Goal: Find specific page/section: Find specific page/section

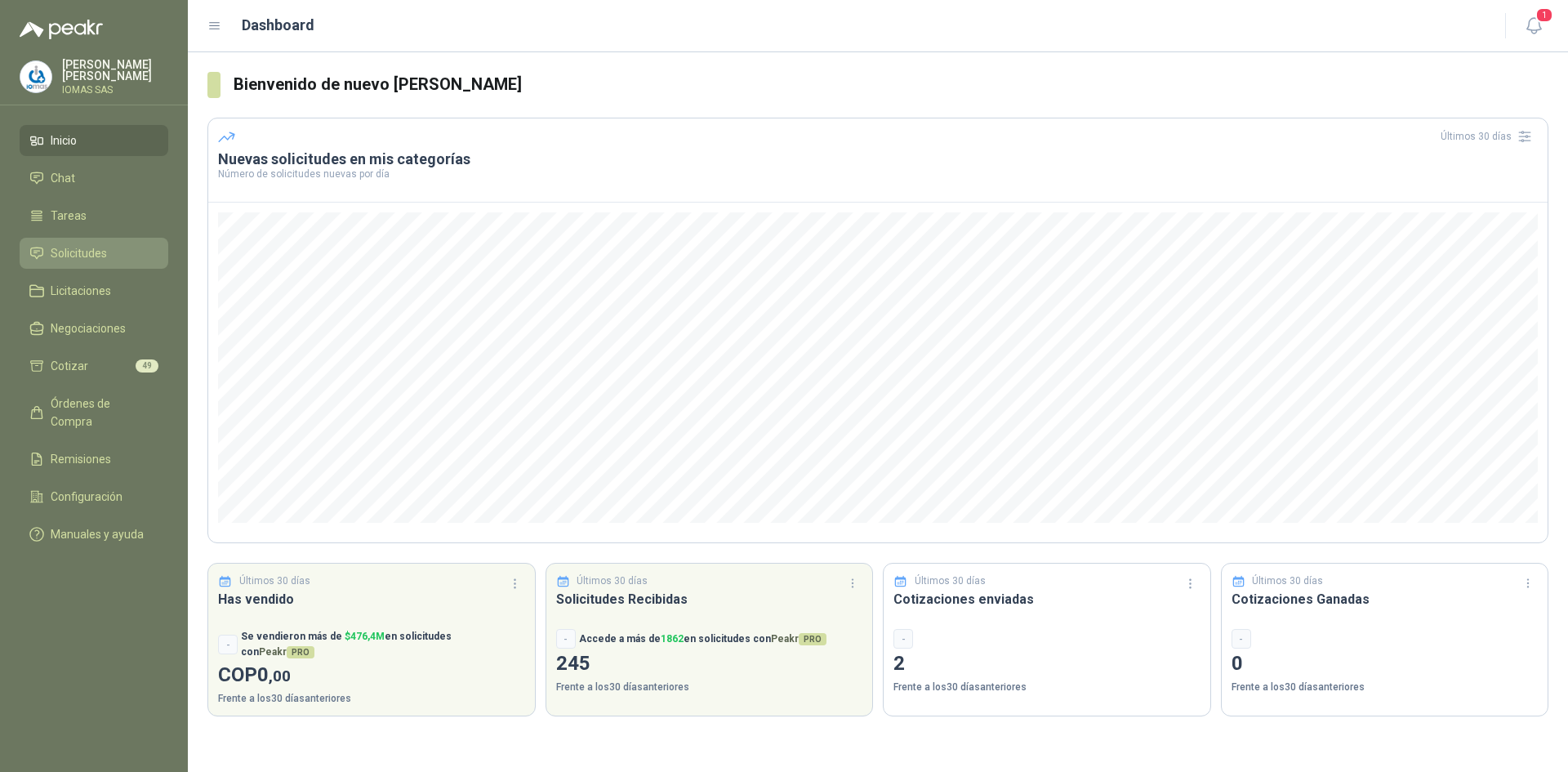
click at [98, 251] on span "Solicitudes" at bounding box center [79, 253] width 57 height 18
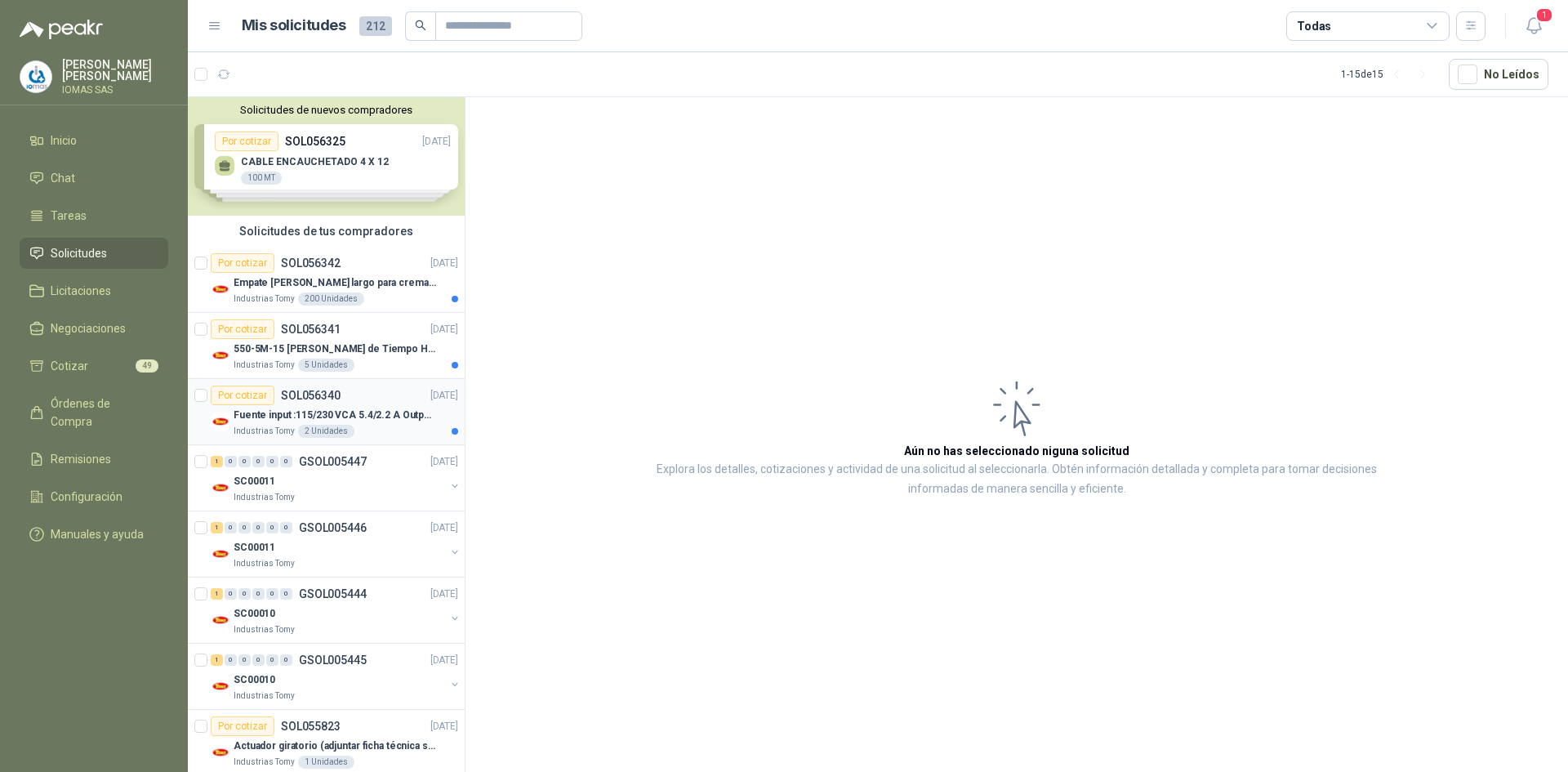
click at [380, 412] on p "Fuente input :115/230 VCA 5.4/2.2 A Output: 24 VDC 10 A 47-63 Hz" at bounding box center [335, 415] width 203 height 15
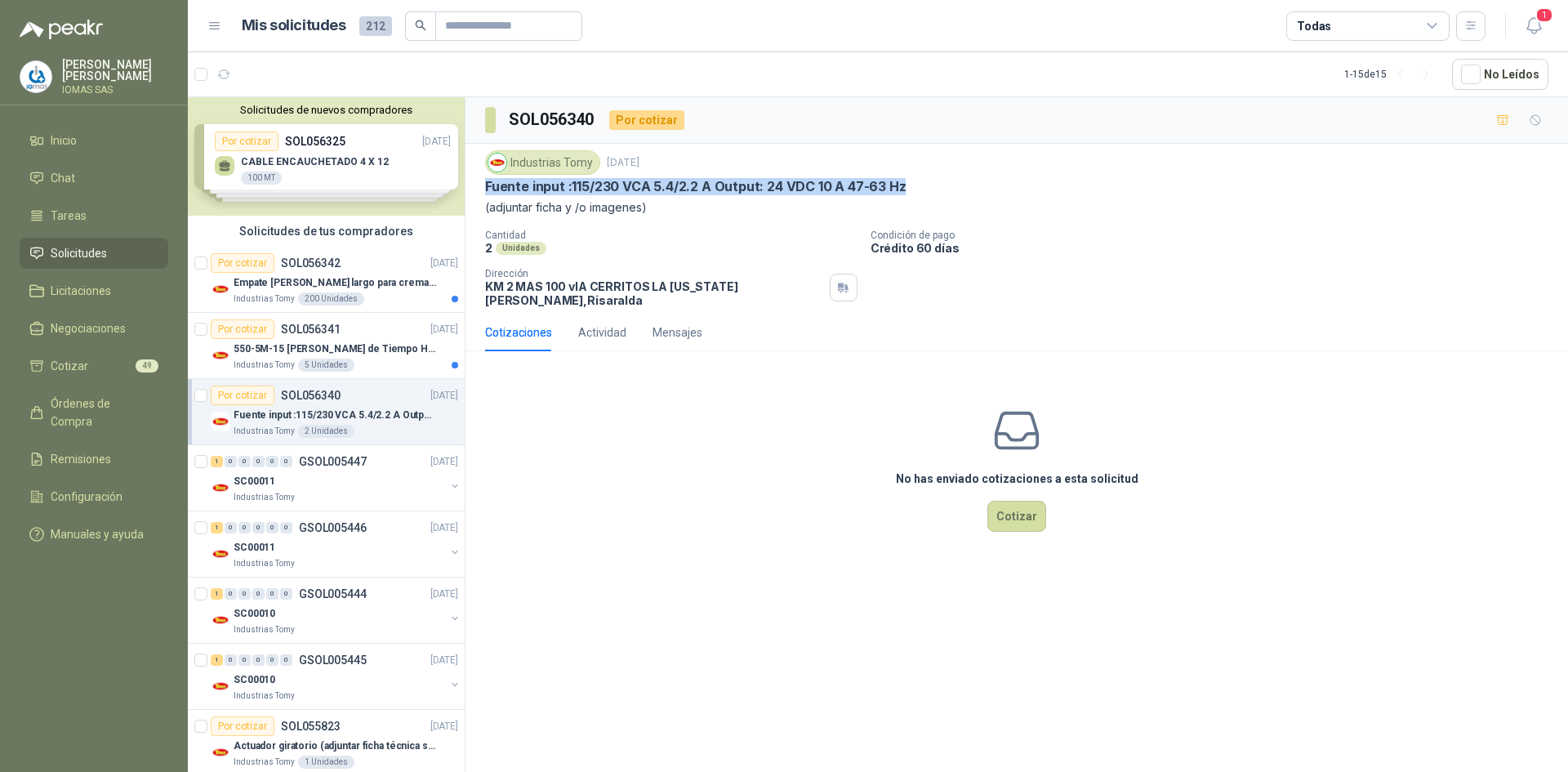
drag, startPoint x: 489, startPoint y: 182, endPoint x: 907, endPoint y: 180, distance: 418.0
click at [907, 180] on div "Fuente input :115/230 VCA 5.4/2.2 A Output: 24 VDC 10 A 47-63 Hz" at bounding box center [1016, 186] width 1064 height 17
copy p "Fuente input :115/230 VCA 5.4/2.2 A Output: 24 VDC 10 A 47-63 Hz"
